Goal: Task Accomplishment & Management: Complete application form

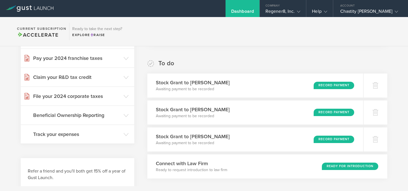
scroll to position [93, 0]
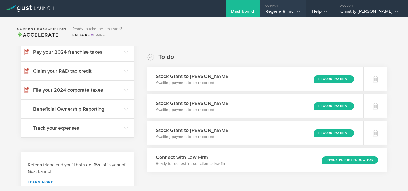
click at [290, 10] on div "Regener8, Inc." at bounding box center [282, 13] width 35 height 9
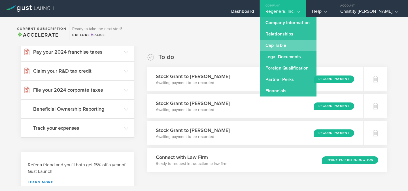
click at [275, 44] on link "Cap Table" at bounding box center [288, 45] width 57 height 11
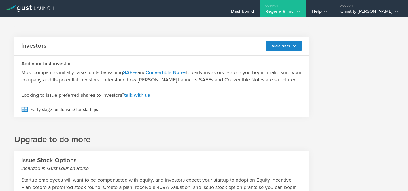
scroll to position [351, 0]
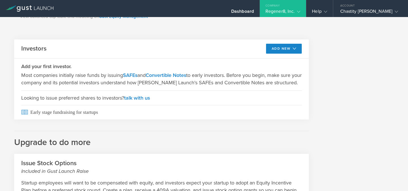
click at [283, 12] on div "Regener8, Inc." at bounding box center [282, 13] width 35 height 9
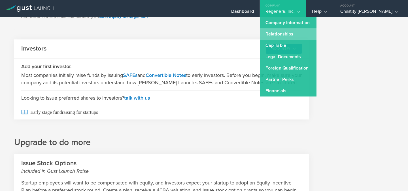
click at [271, 33] on link "Relationships" at bounding box center [288, 33] width 57 height 11
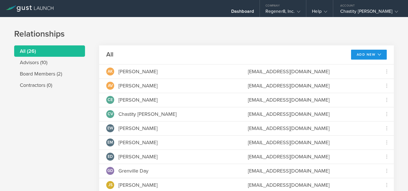
click at [368, 54] on button "Add New" at bounding box center [369, 55] width 36 height 10
click at [366, 71] on li "Add advisor" at bounding box center [366, 67] width 36 height 11
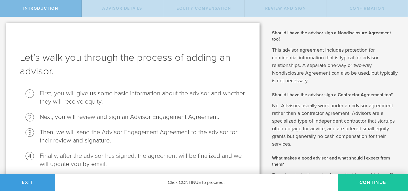
click at [374, 182] on button "Continue" at bounding box center [373, 182] width 70 height 17
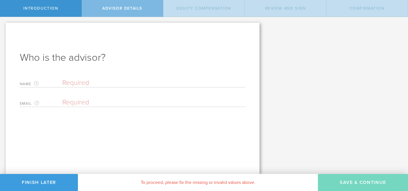
click at [104, 73] on div "Who is the advisor? Name The first and last name of the person that will be you…" at bounding box center [133, 98] width 254 height 151
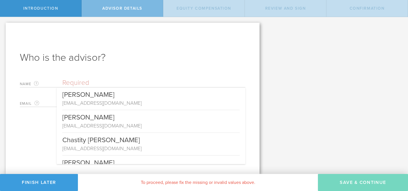
click at [99, 82] on input "text" at bounding box center [153, 82] width 183 height 9
paste input "[PERSON_NAME]"
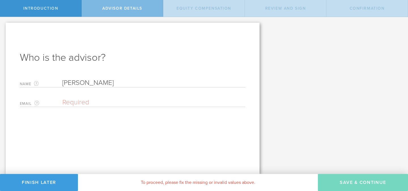
type input "[PERSON_NAME]"
click at [116, 144] on div "Who is the advisor? Name The first and last name of the person that will be you…" at bounding box center [133, 98] width 254 height 151
click at [67, 105] on input "email" at bounding box center [152, 102] width 180 height 9
paste input "whitleymedicalconsulting@gmail.com"
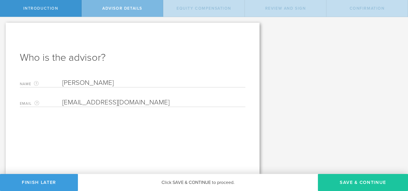
type input "whitleymedicalconsulting@gmail.com"
click at [365, 186] on button "Save & Continue" at bounding box center [363, 182] width 90 height 17
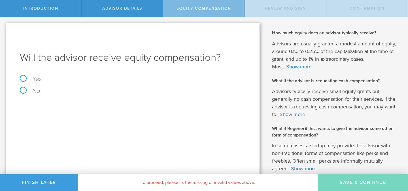
click at [25, 79] on label "Yes" at bounding box center [133, 79] width 226 height 6
click at [4, 26] on input "Yes" at bounding box center [2, 21] width 4 height 9
radio input "true"
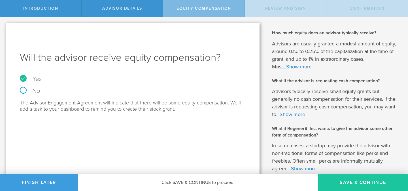
click at [352, 181] on button "Save & Continue" at bounding box center [363, 182] width 90 height 17
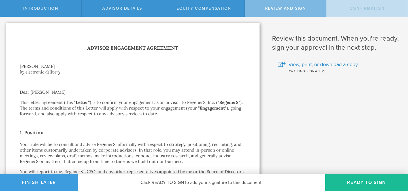
click at [352, 181] on button "Ready to Sign" at bounding box center [366, 182] width 83 height 17
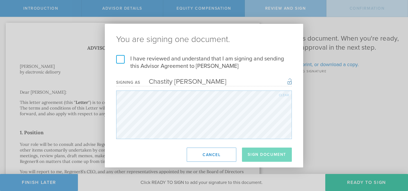
click at [120, 58] on label "I have reviewed and understand that I am signing and sending this Advisor Agree…" at bounding box center [204, 62] width 176 height 15
click at [0, 0] on input "I have reviewed and understand that I am signing and sending this Advisor Agree…" at bounding box center [0, 0] width 0 height 0
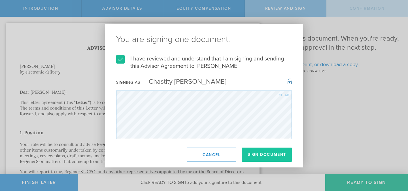
click at [259, 155] on button "Sign Document" at bounding box center [267, 154] width 50 height 14
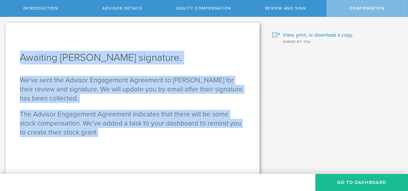
drag, startPoint x: 97, startPoint y: 135, endPoint x: 17, endPoint y: 61, distance: 108.3
click at [17, 61] on div "Awaiting Melodi Javid Whitley’s signature. We've sent the Advisor Engagement Ag…" at bounding box center [133, 98] width 254 height 151
copy div "Awaiting Melodi Javid Whitley’s signature. We've sent the Advisor Engagement Ag…"
click at [349, 179] on button "Go To Dashboard" at bounding box center [361, 182] width 93 height 17
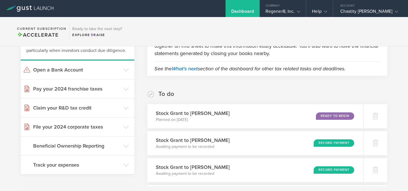
scroll to position [58, 0]
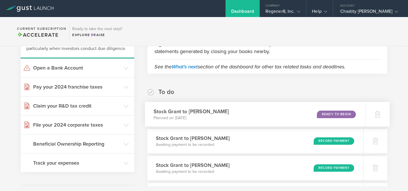
click at [328, 122] on div "Stock Grant to Melodi Javid Whitley Planned on Sep 21, 2025 Ready to Begin" at bounding box center [255, 114] width 220 height 25
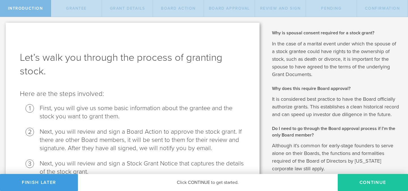
click at [365, 186] on button "Continue" at bounding box center [373, 182] width 70 height 17
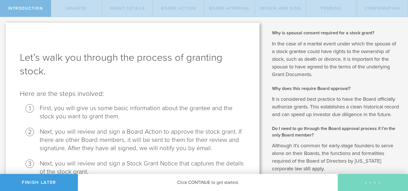
radio input "true"
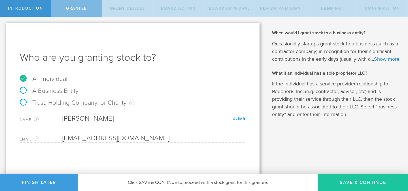
click at [354, 182] on button "Save & Continue" at bounding box center [363, 182] width 90 height 17
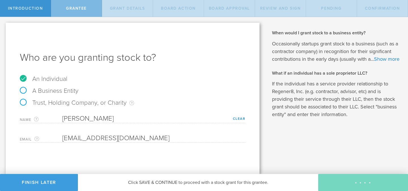
type input "24"
type input "3"
select select "single"
select select "100"
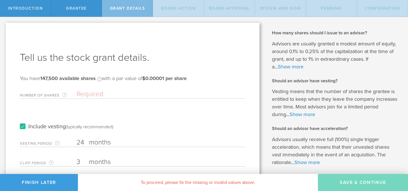
click at [129, 92] on input "Number of Shares The total amount of stock the company is granting to this reci…" at bounding box center [161, 94] width 169 height 9
type input "25,000"
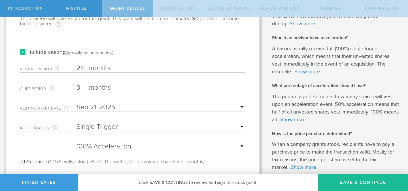
scroll to position [92, 0]
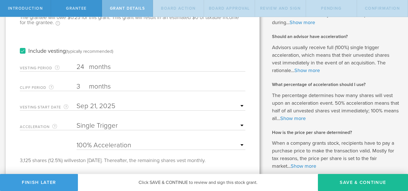
click at [80, 89] on input "3" at bounding box center [161, 86] width 169 height 9
type input "1"
click at [366, 180] on button "Save & Continue" at bounding box center [363, 182] width 90 height 17
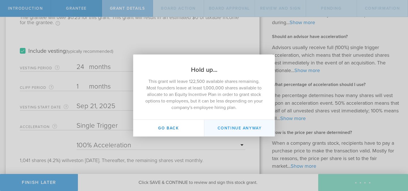
click at [246, 130] on button "Continue Anyway" at bounding box center [239, 128] width 71 height 17
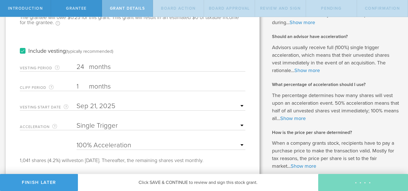
scroll to position [0, 0]
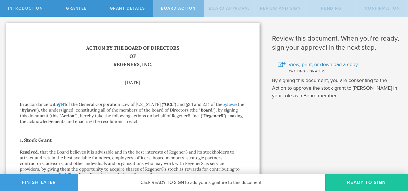
click at [344, 181] on button "Ready to Sign" at bounding box center [366, 182] width 83 height 17
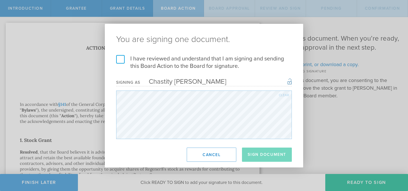
click at [118, 60] on label "I have reviewed and understand that I am signing and sending this Board Action …" at bounding box center [204, 62] width 176 height 15
click at [0, 0] on input "I have reviewed and understand that I am signing and sending this Board Action …" at bounding box center [0, 0] width 0 height 0
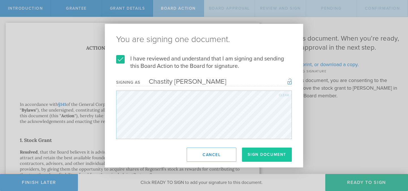
click at [260, 156] on button "Sign Document" at bounding box center [267, 154] width 50 height 14
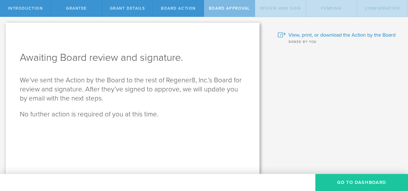
click at [356, 179] on button "Go To Dashboard" at bounding box center [361, 182] width 93 height 17
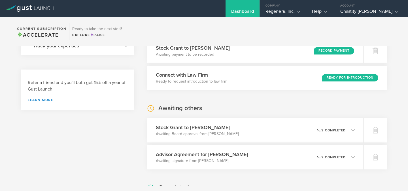
scroll to position [182, 0]
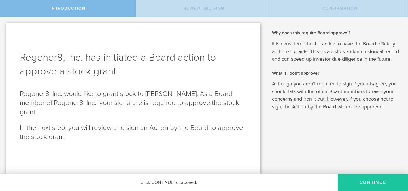
click at [361, 186] on button "Continue" at bounding box center [373, 182] width 70 height 17
